Goal: Check status: Check status

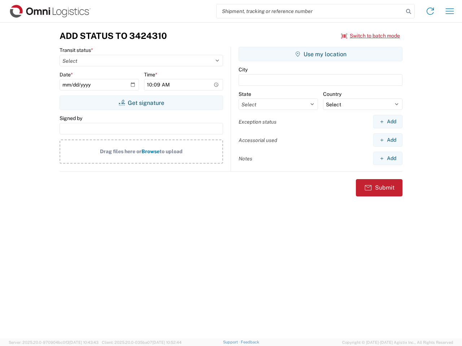
click at [310, 11] on input "search" at bounding box center [309, 11] width 187 height 14
click at [408, 12] on icon at bounding box center [408, 11] width 10 height 10
click at [430, 11] on icon at bounding box center [430, 11] width 12 height 12
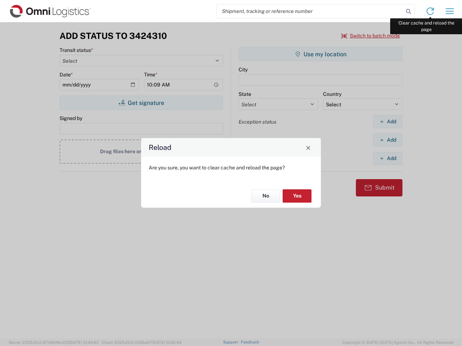
click at [449, 11] on div "Reload Are you sure, you want to clear cache and reload the page? No Yes" at bounding box center [231, 173] width 462 height 346
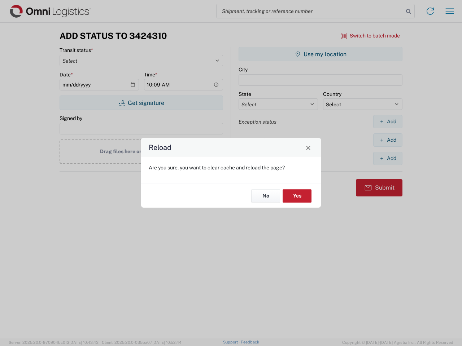
click at [370, 36] on div "Reload Are you sure, you want to clear cache and reload the page? No Yes" at bounding box center [231, 173] width 462 height 346
click at [141, 103] on div "Reload Are you sure, you want to clear cache and reload the page? No Yes" at bounding box center [231, 173] width 462 height 346
click at [320, 54] on div "Reload Are you sure, you want to clear cache and reload the page? No Yes" at bounding box center [231, 173] width 462 height 346
click at [387, 122] on div "Reload Are you sure, you want to clear cache and reload the page? No Yes" at bounding box center [231, 173] width 462 height 346
click at [387, 140] on div "Reload Are you sure, you want to clear cache and reload the page? No Yes" at bounding box center [231, 173] width 462 height 346
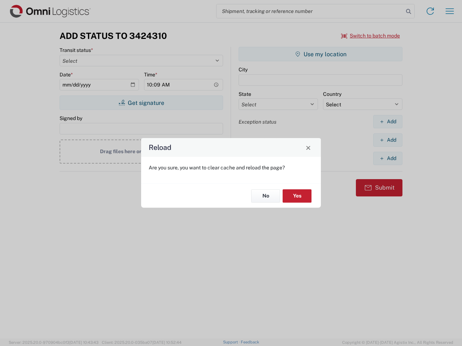
click at [387, 158] on div "Reload Are you sure, you want to clear cache and reload the page? No Yes" at bounding box center [231, 173] width 462 height 346
